Goal: Task Accomplishment & Management: Use online tool/utility

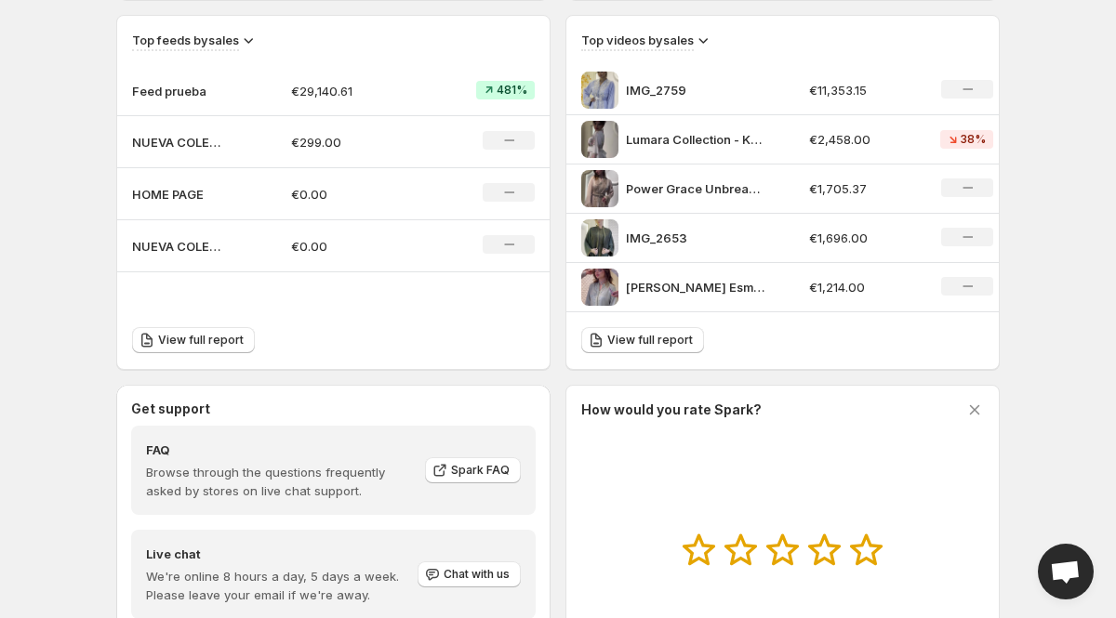
scroll to position [577, 0]
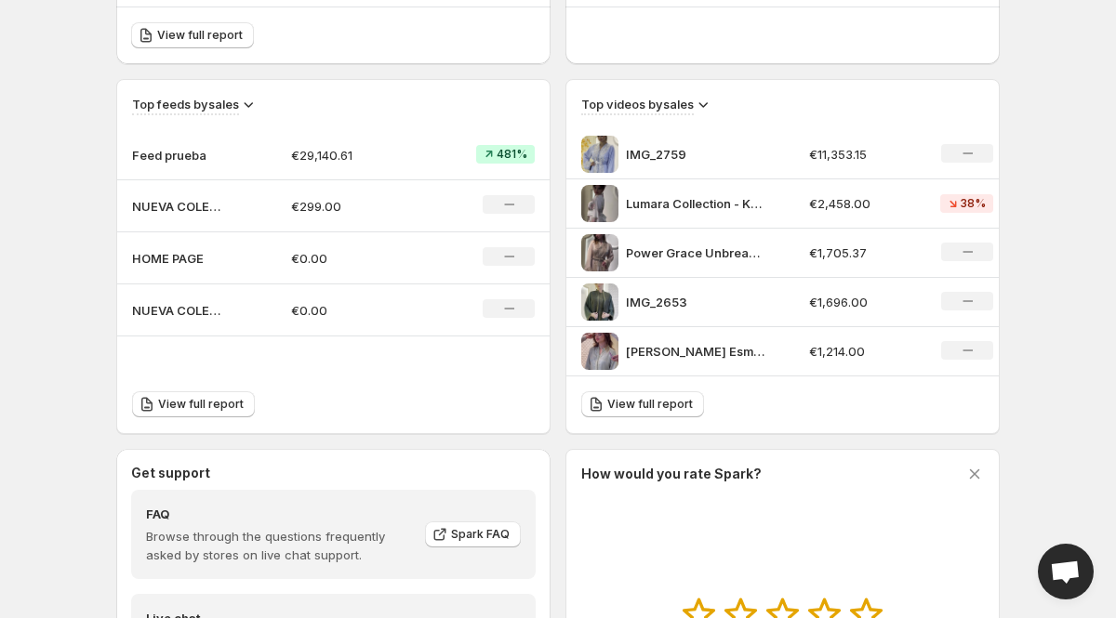
click at [405, 137] on td "€29,140.61" at bounding box center [355, 155] width 159 height 50
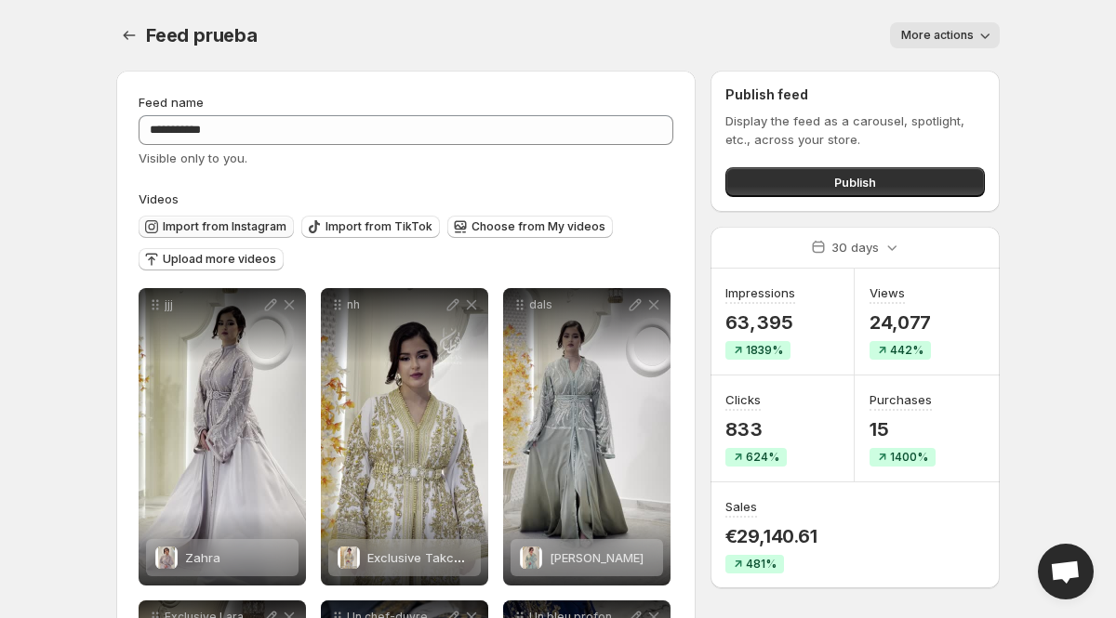
click at [245, 228] on span "Import from Instagram" at bounding box center [225, 226] width 124 height 15
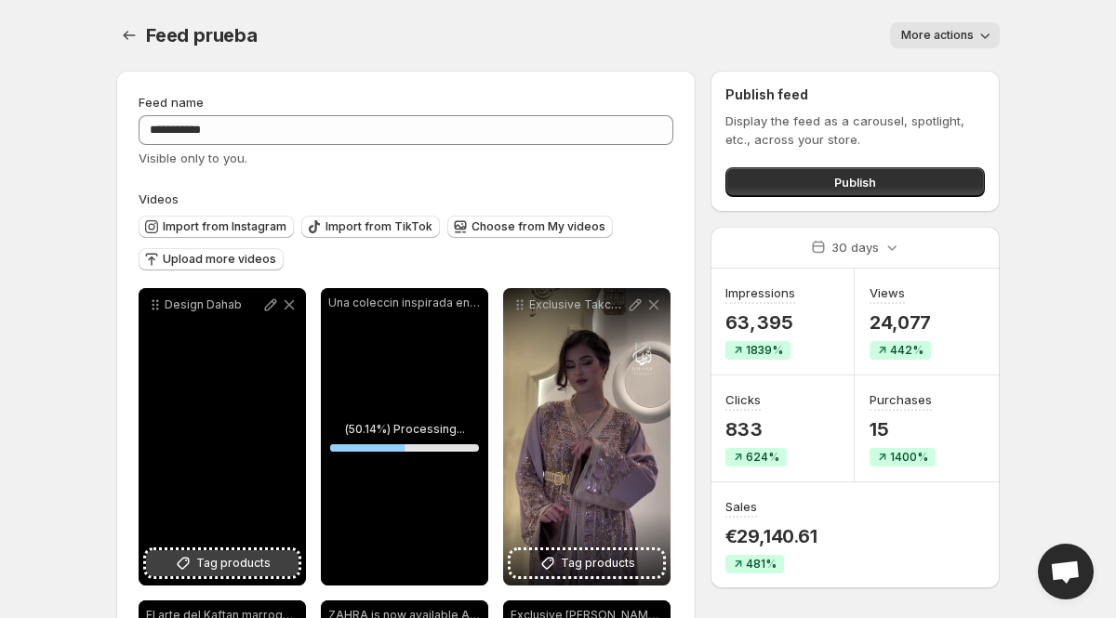
click at [219, 563] on span "Tag products" at bounding box center [233, 563] width 74 height 19
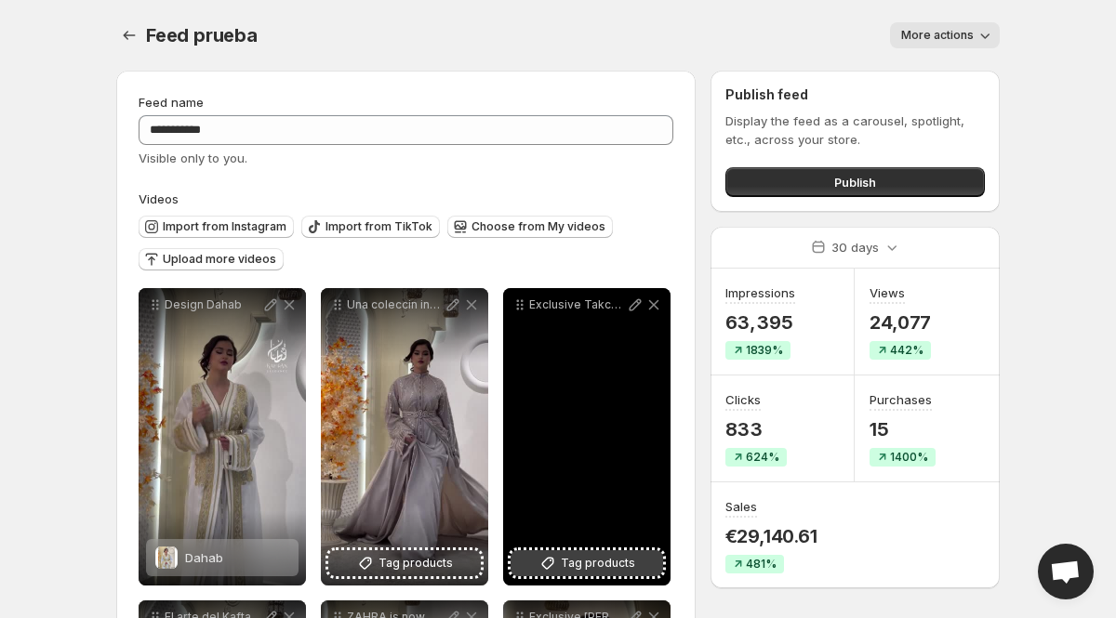
click at [586, 563] on span "Tag products" at bounding box center [598, 563] width 74 height 19
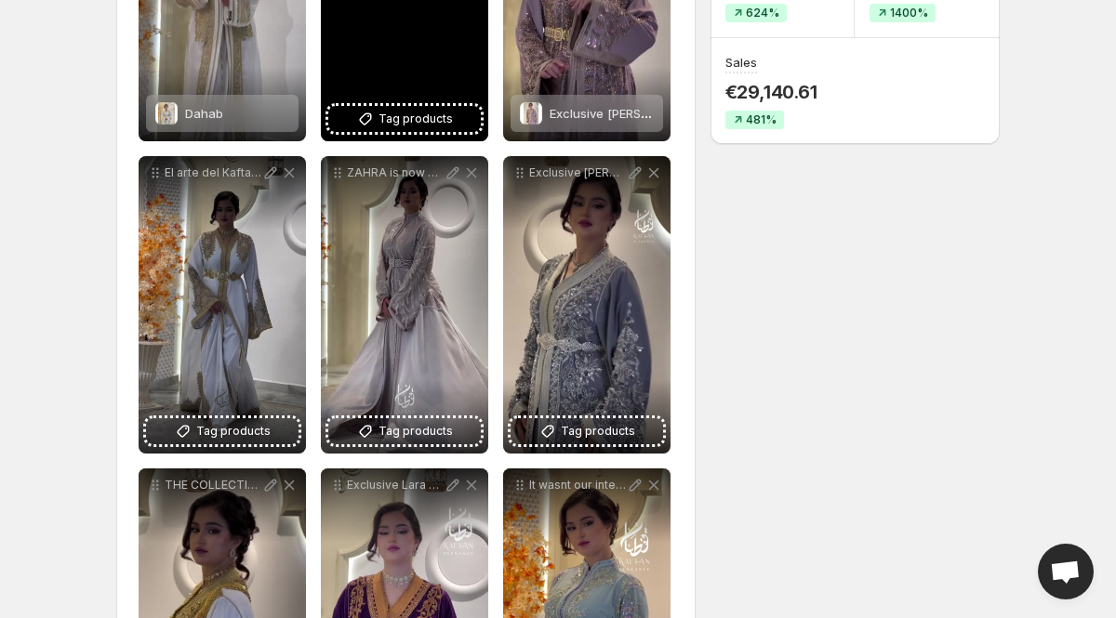
scroll to position [483, 0]
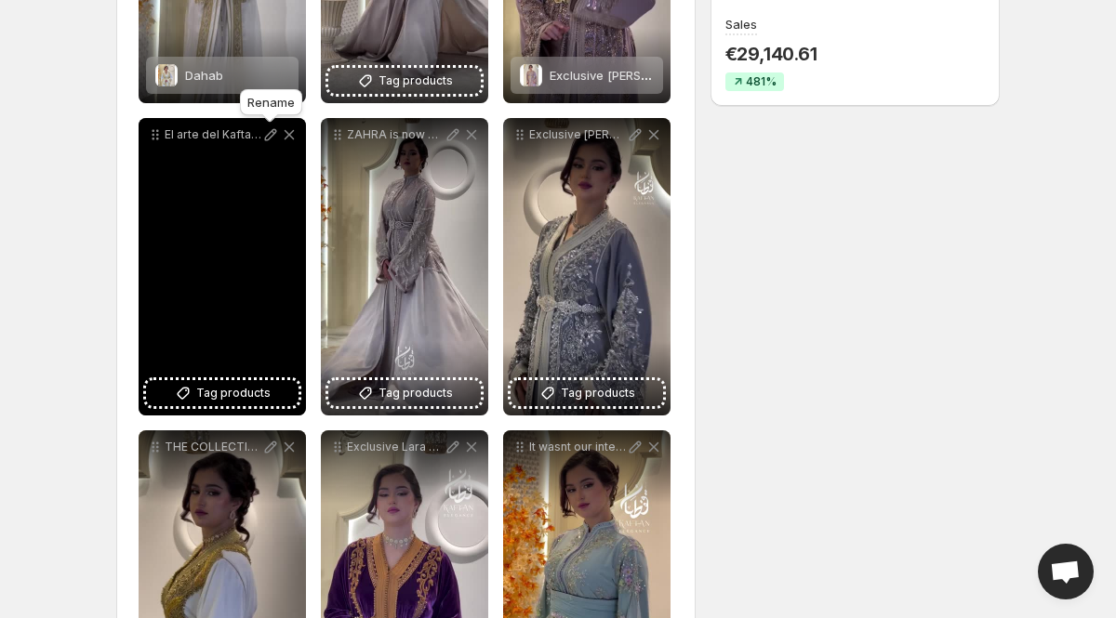
click at [269, 131] on icon at bounding box center [270, 135] width 19 height 19
type input "**********"
click at [258, 392] on span "Tag products" at bounding box center [233, 393] width 74 height 19
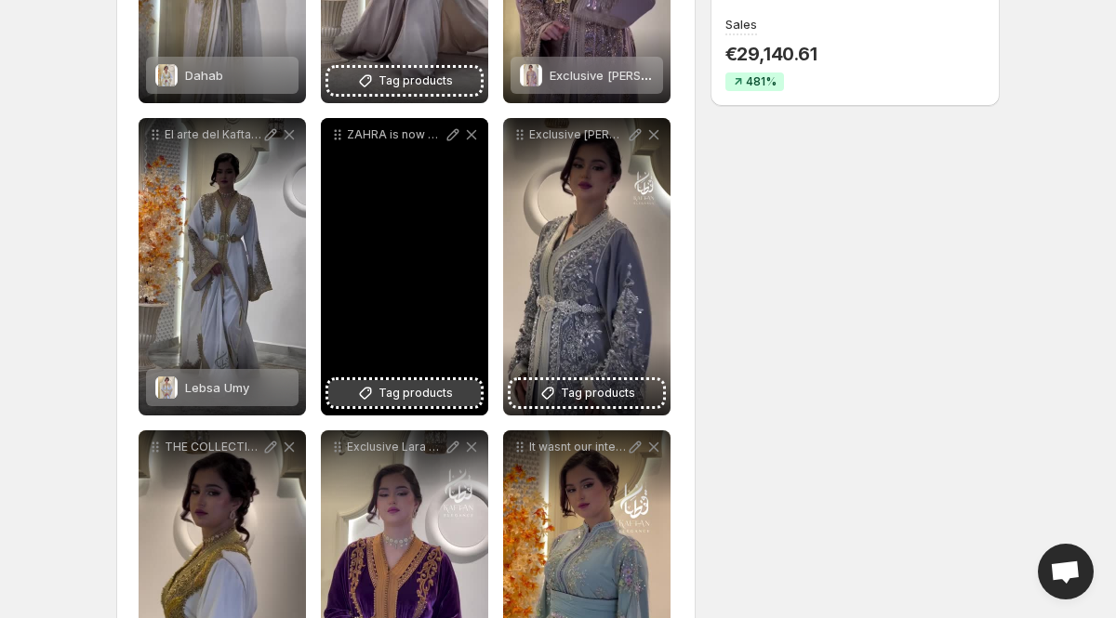
click at [406, 404] on button "Tag products" at bounding box center [404, 393] width 152 height 26
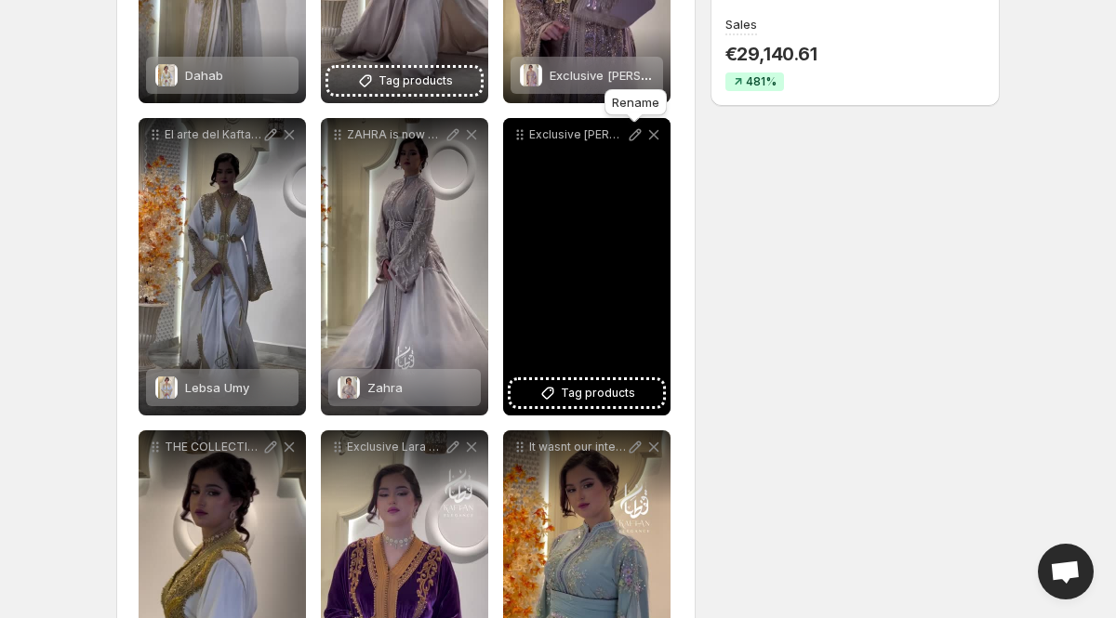
click at [631, 138] on icon at bounding box center [635, 135] width 19 height 19
type input "**********"
click at [588, 396] on span "Tag products" at bounding box center [598, 393] width 74 height 19
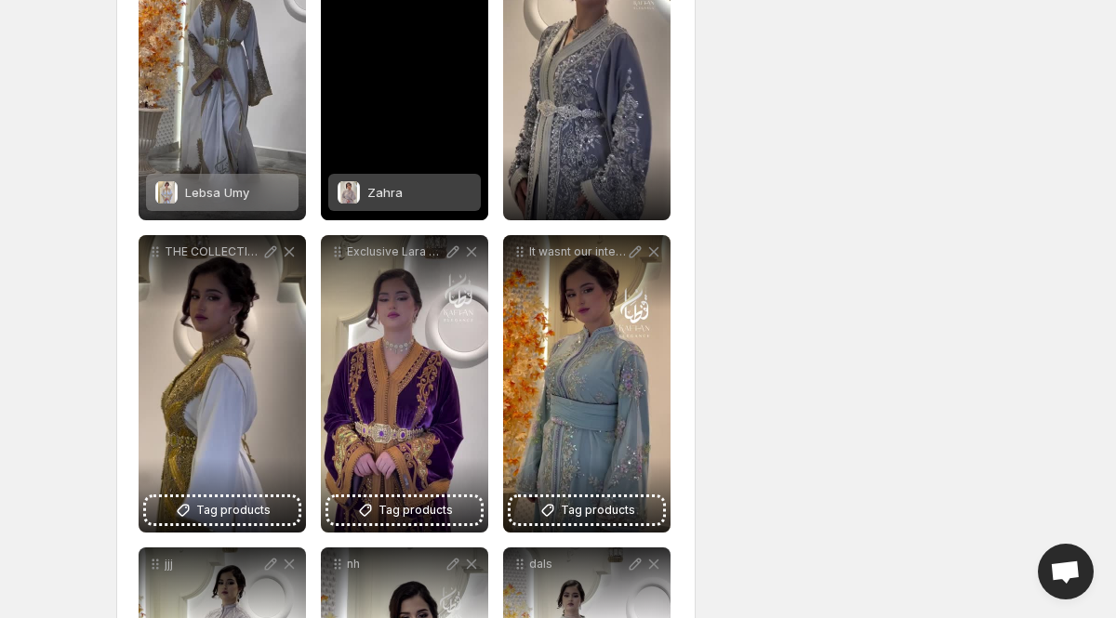
scroll to position [745, 0]
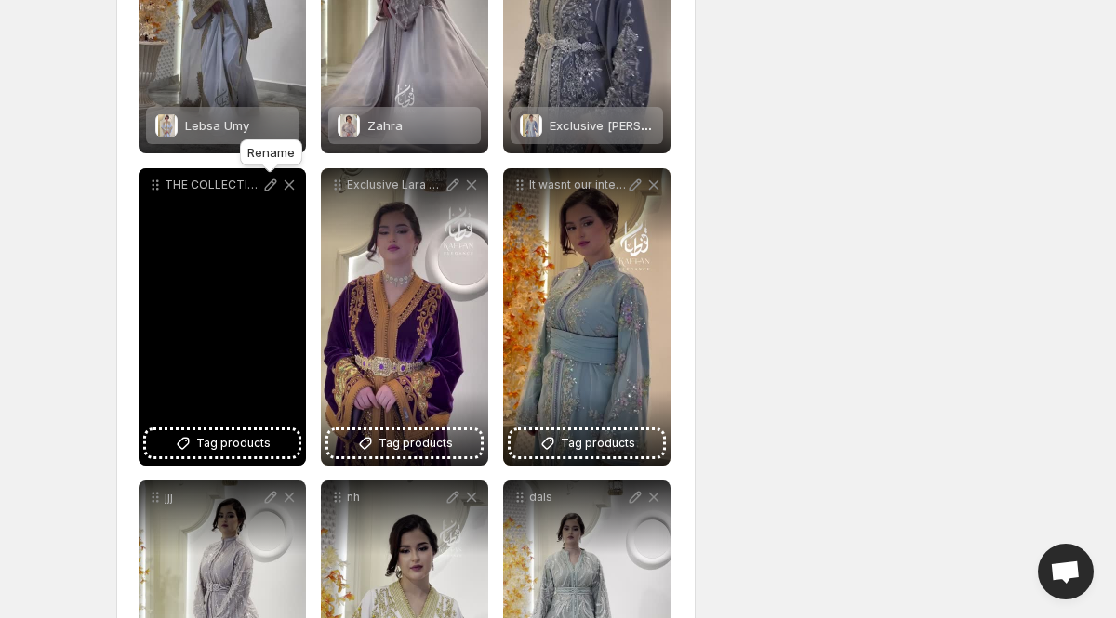
click at [269, 193] on icon at bounding box center [270, 185] width 19 height 19
type input "**********"
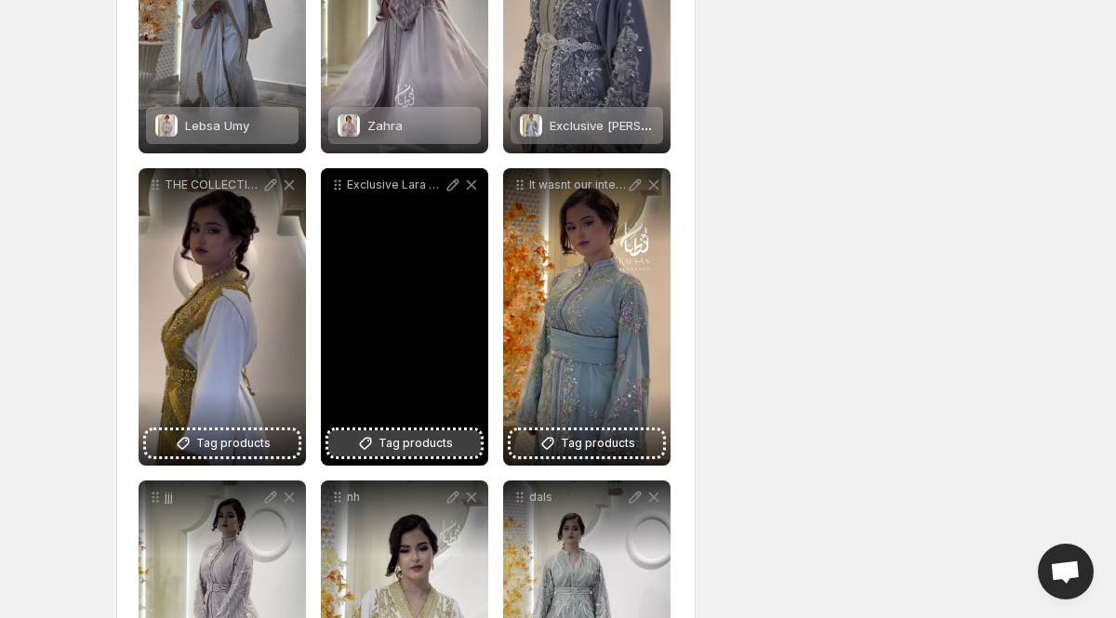
click at [405, 446] on span "Tag products" at bounding box center [415, 443] width 74 height 19
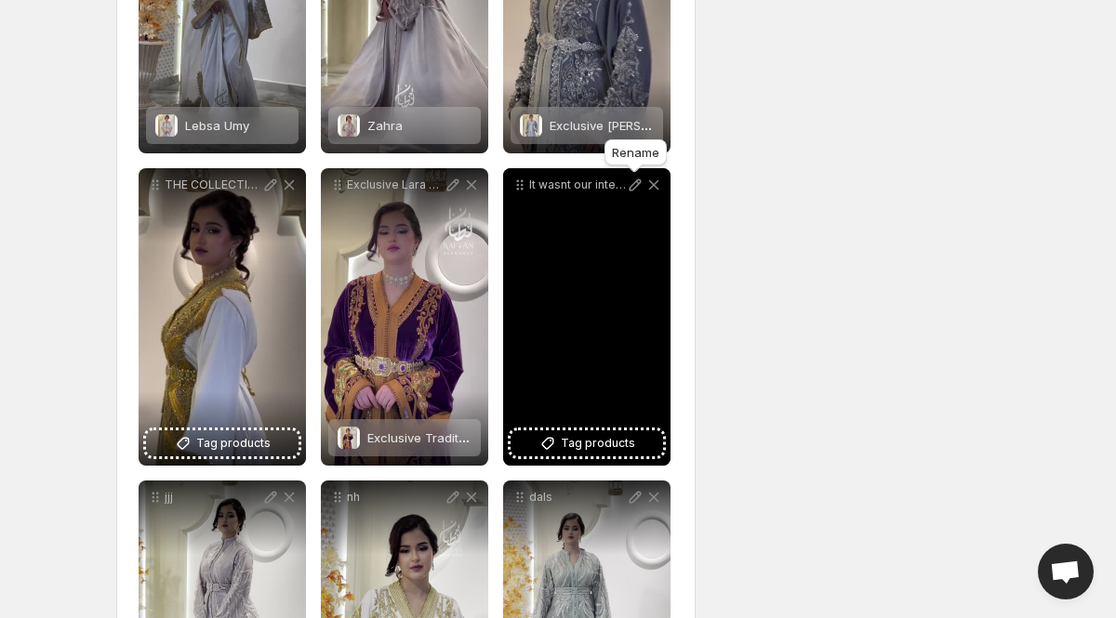
click at [632, 185] on icon at bounding box center [635, 185] width 12 height 12
type input "**********"
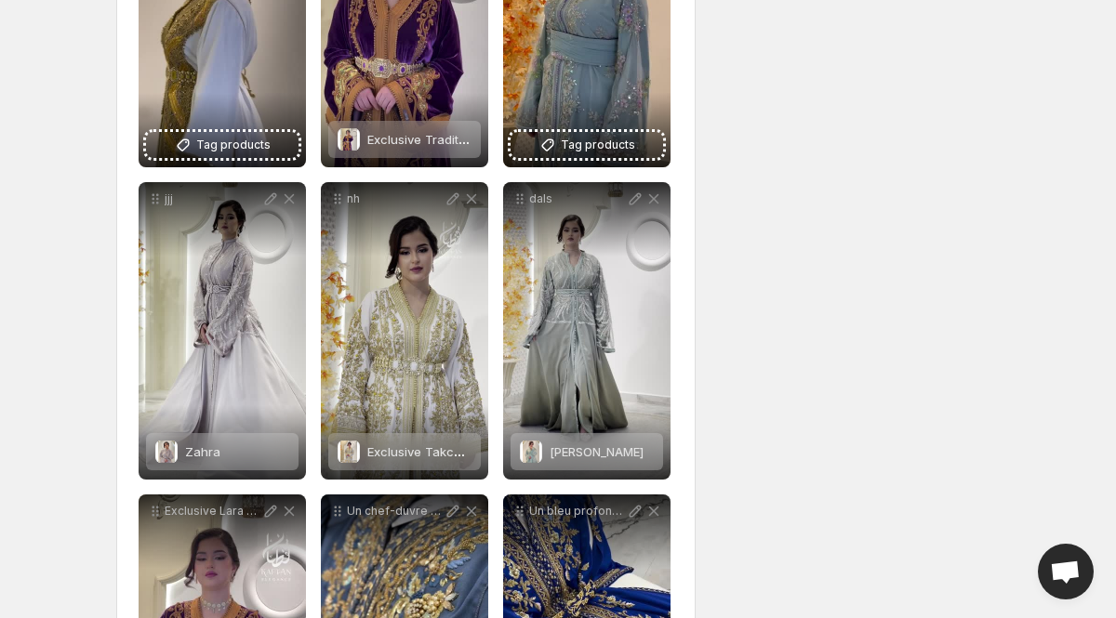
scroll to position [0, 0]
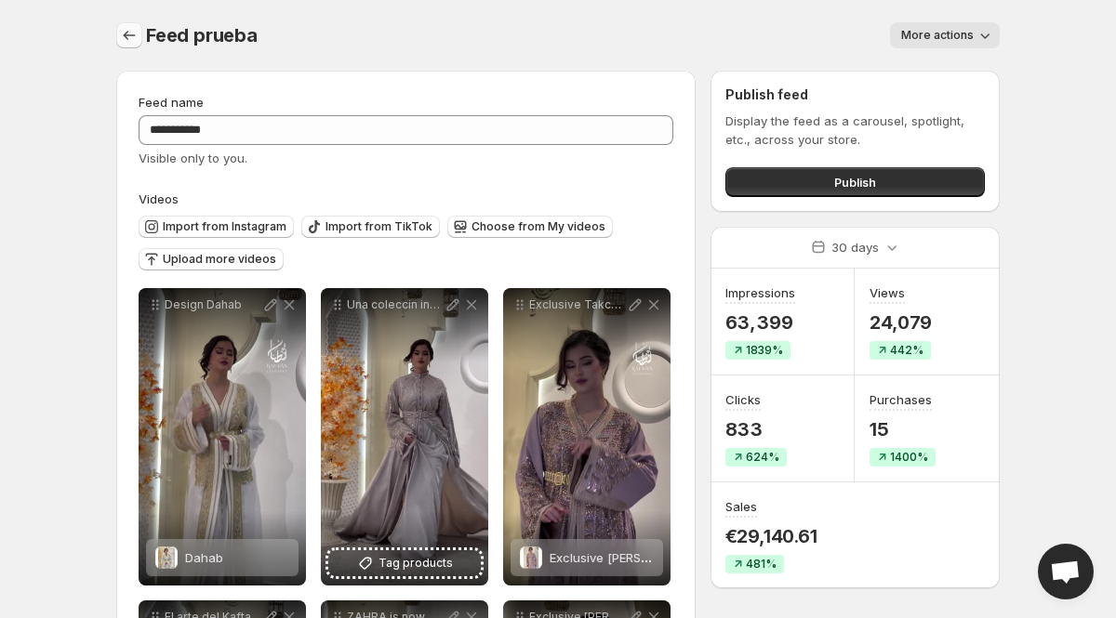
click at [134, 33] on icon "Settings" at bounding box center [129, 35] width 19 height 19
